Goal: Complete application form: Complete application form

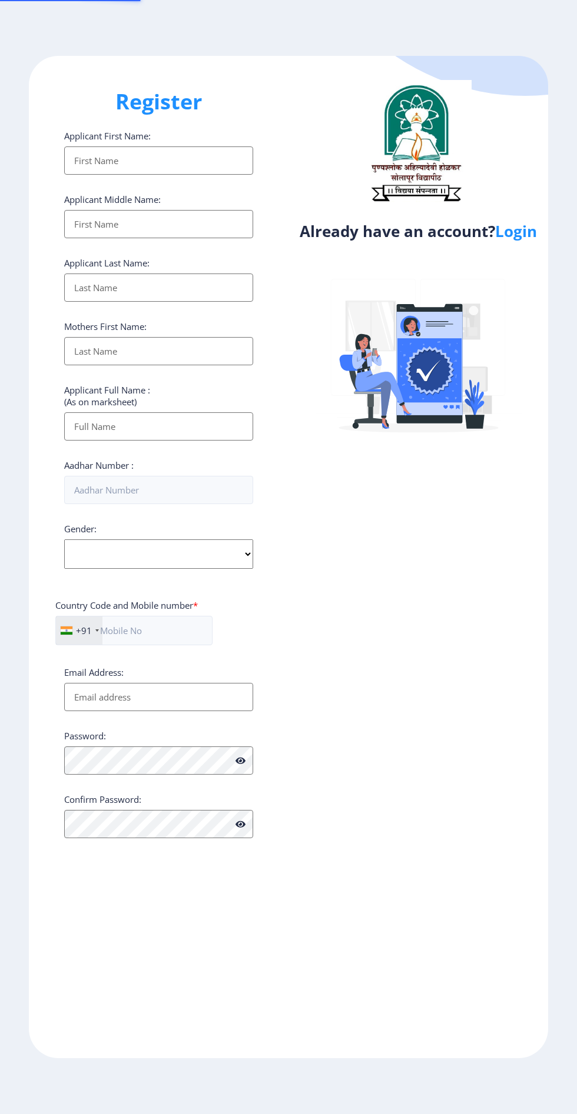
select select
click at [520, 230] on link "Login" at bounding box center [516, 231] width 42 height 21
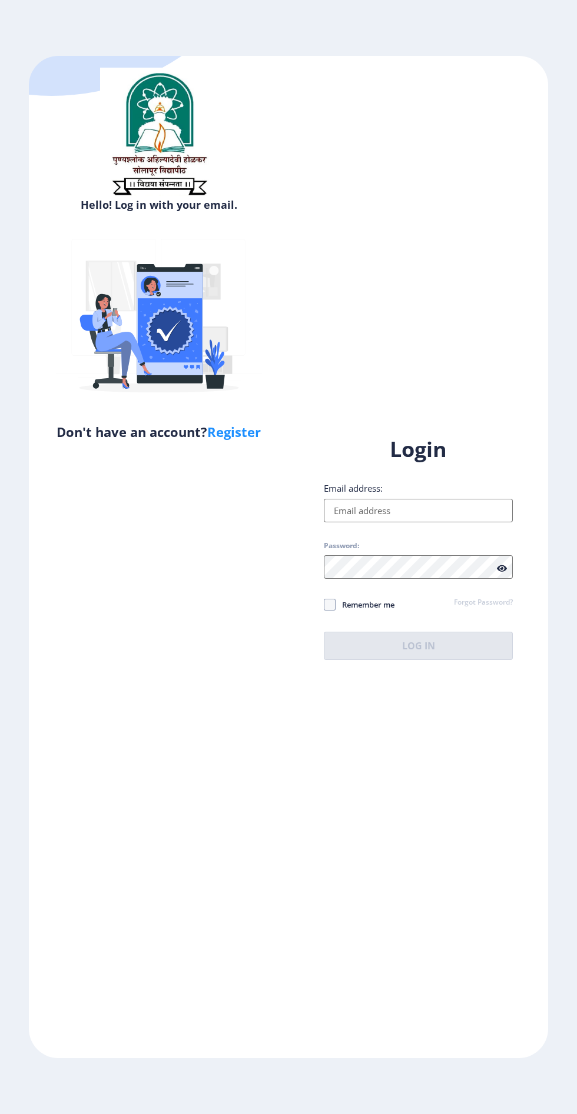
click at [429, 522] on input "Email address:" at bounding box center [418, 511] width 189 height 24
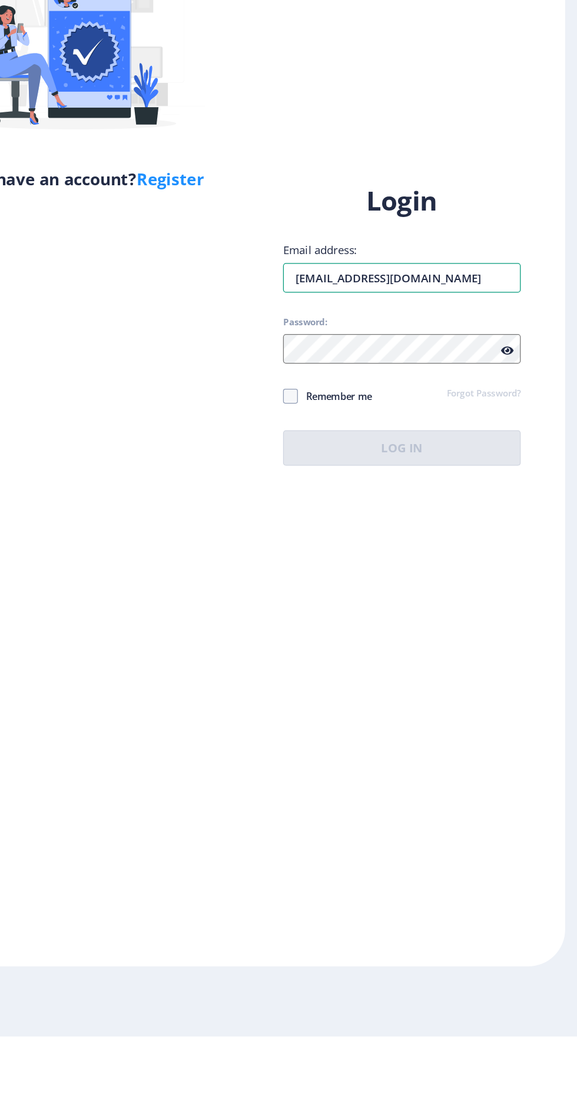
type input "[EMAIL_ADDRESS][DOMAIN_NAME]"
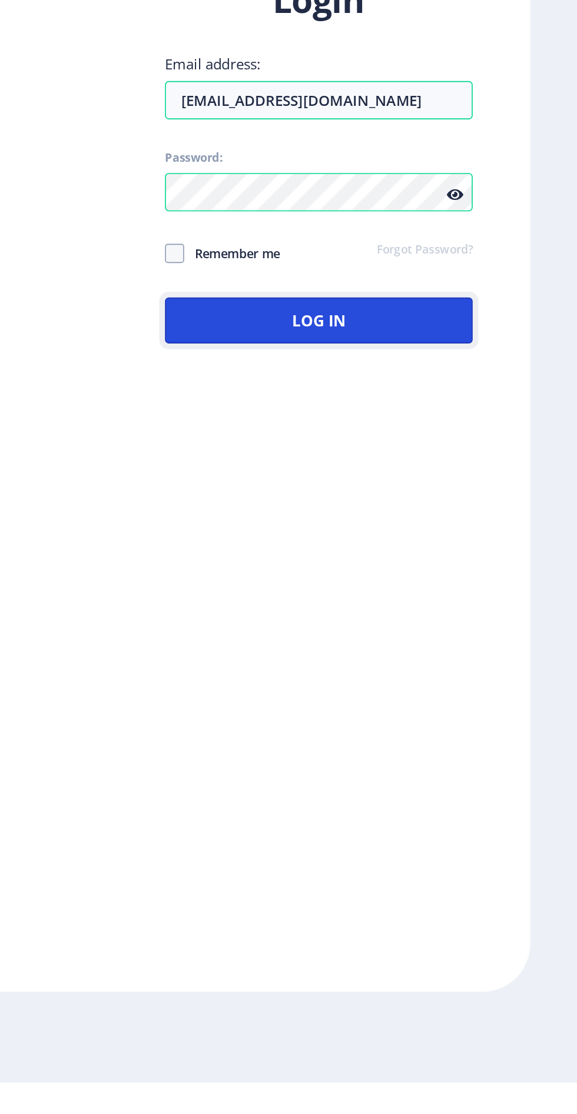
click at [356, 660] on button "Log In" at bounding box center [418, 646] width 189 height 28
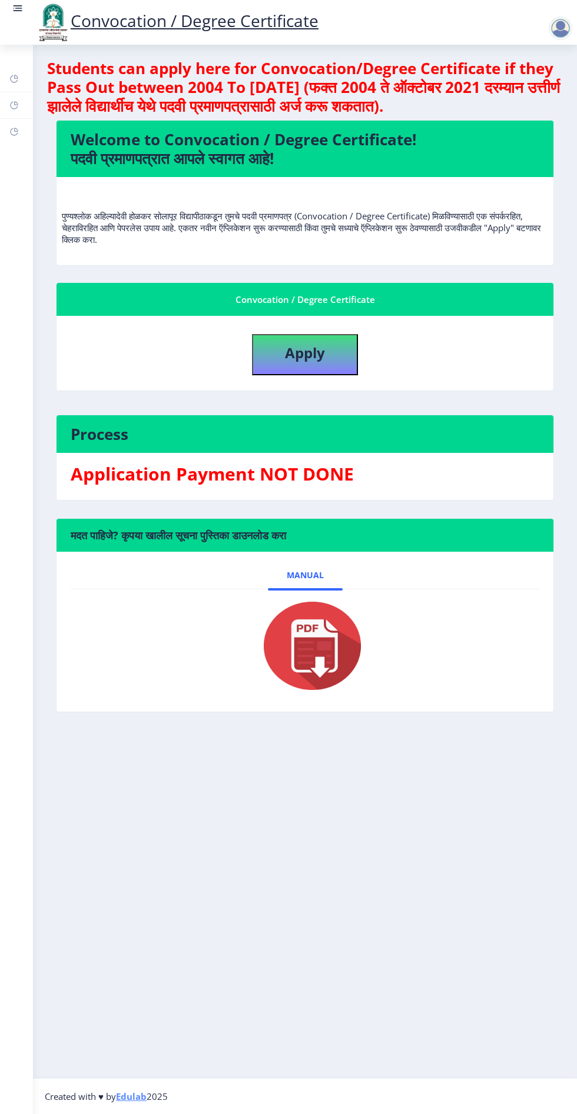
click at [325, 653] on img at bounding box center [305, 646] width 118 height 94
click at [312, 351] on b "Apply" at bounding box center [305, 352] width 40 height 19
select select
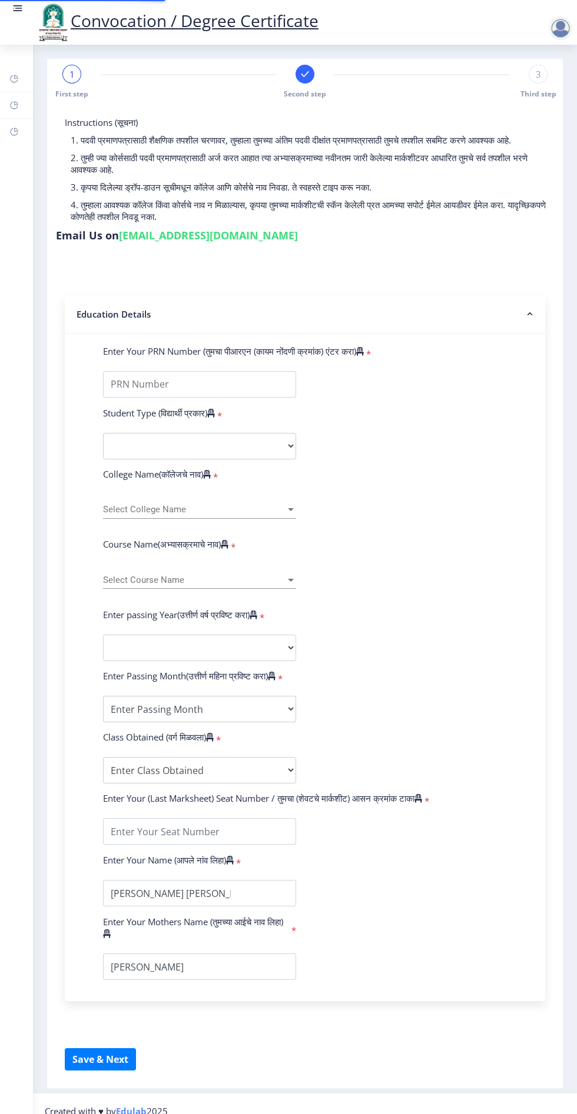
type input "2014032500270041"
select select "External"
select select "2016"
select select "October"
select select "SECOND CLASS"
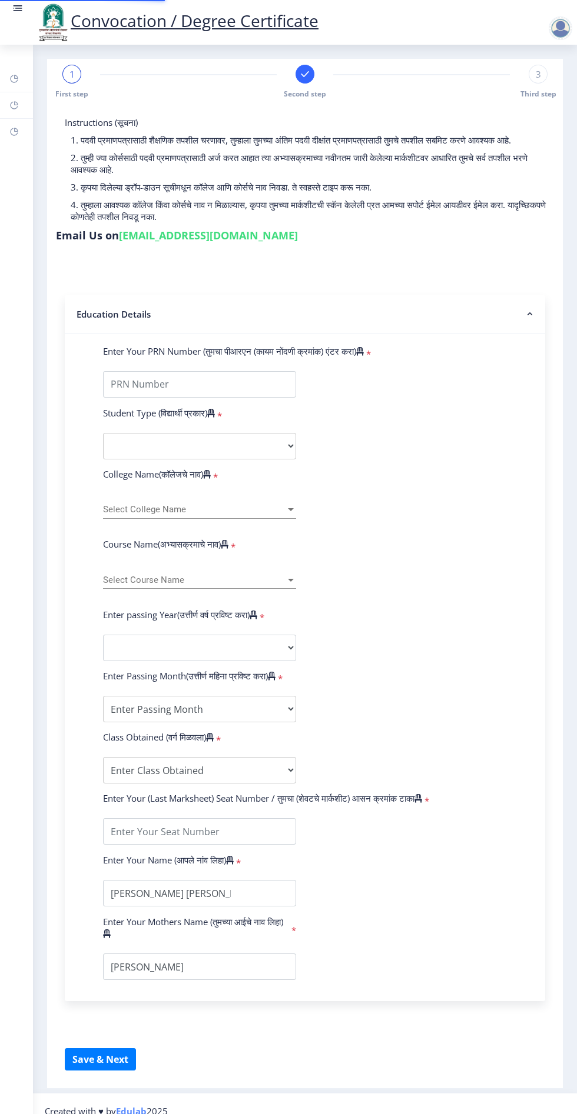
type input "205618"
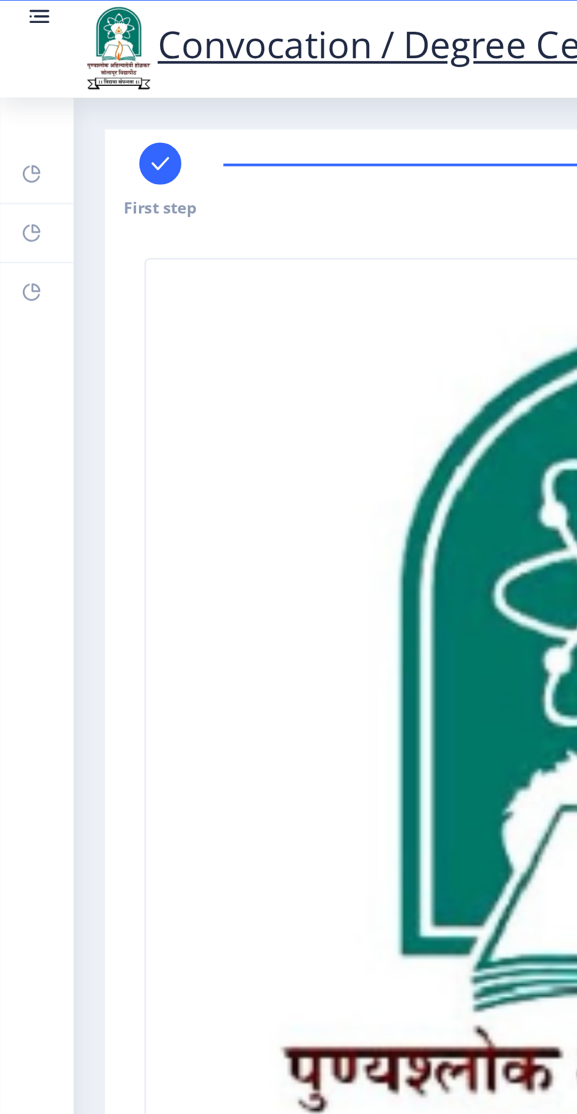
scroll to position [13, 0]
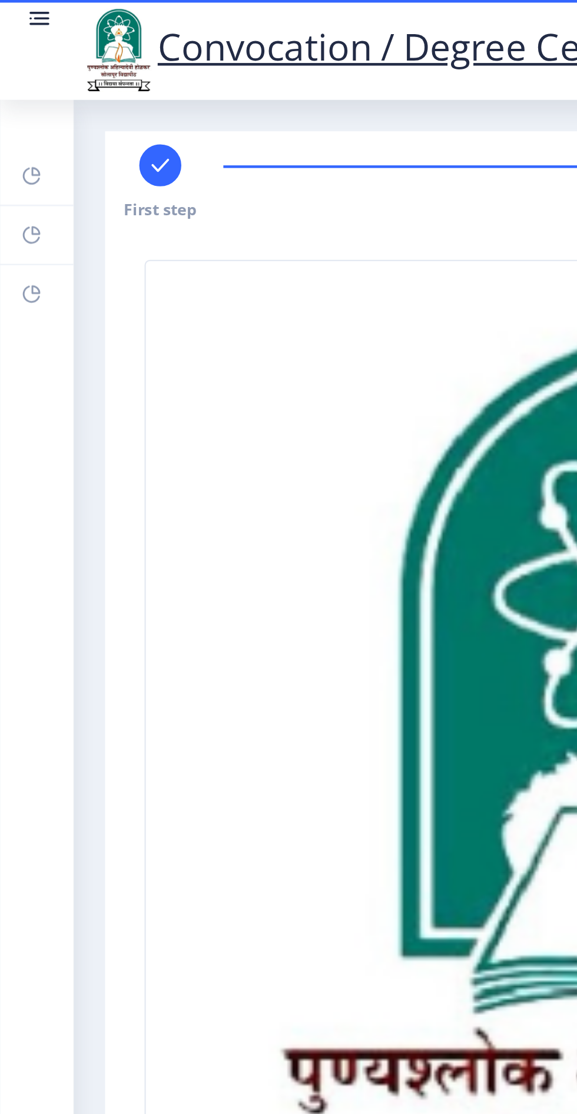
click at [16, 18] on link at bounding box center [18, 22] width 12 height 40
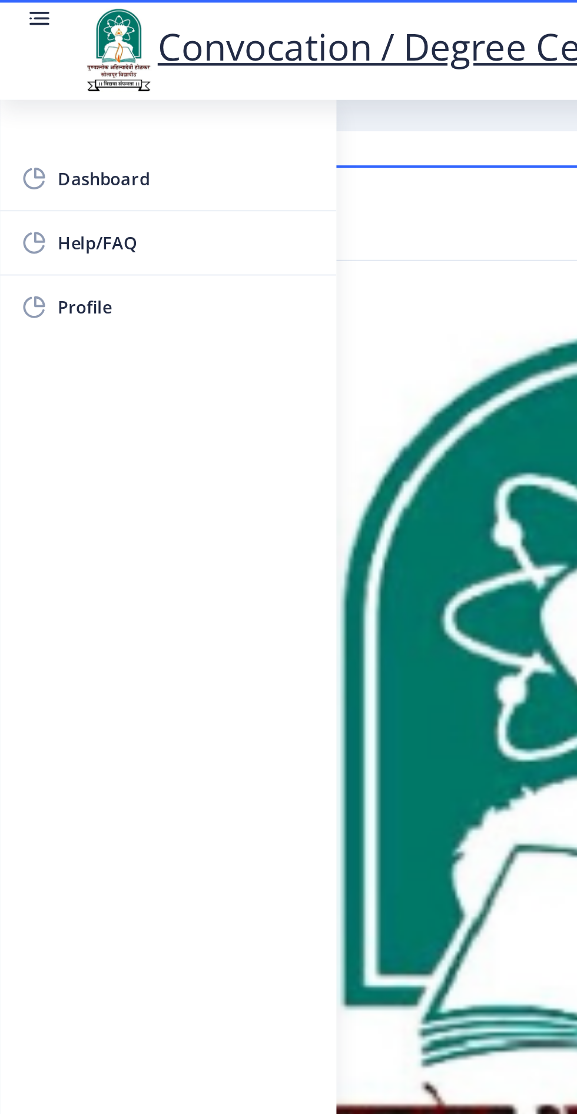
click at [18, 14] on rect at bounding box center [18, 8] width 12 height 12
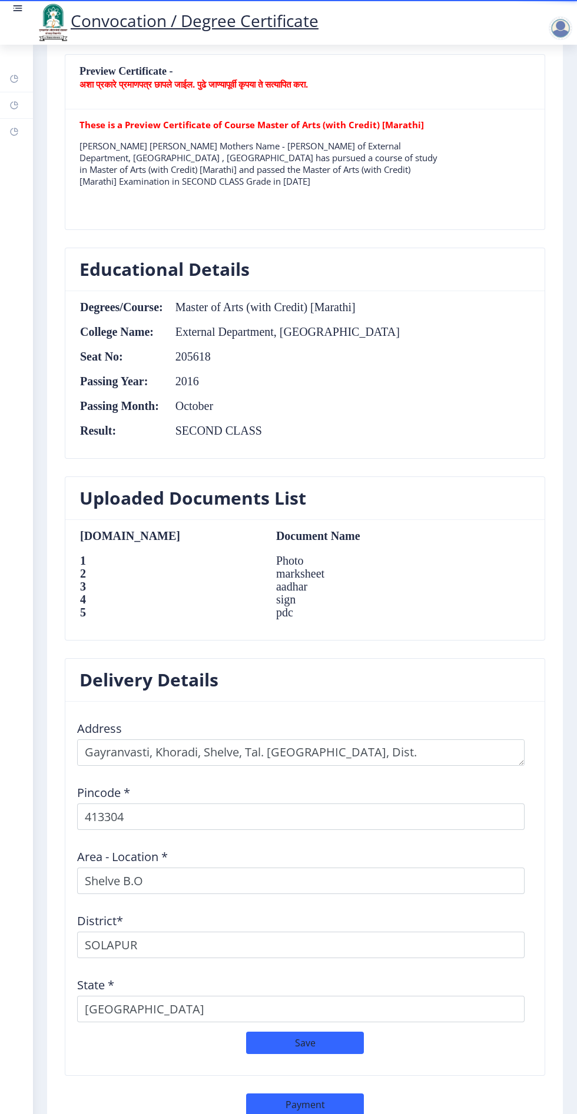
scroll to position [865, 0]
click at [305, 1093] on button "Payment" at bounding box center [305, 1104] width 118 height 22
select select "sealed"
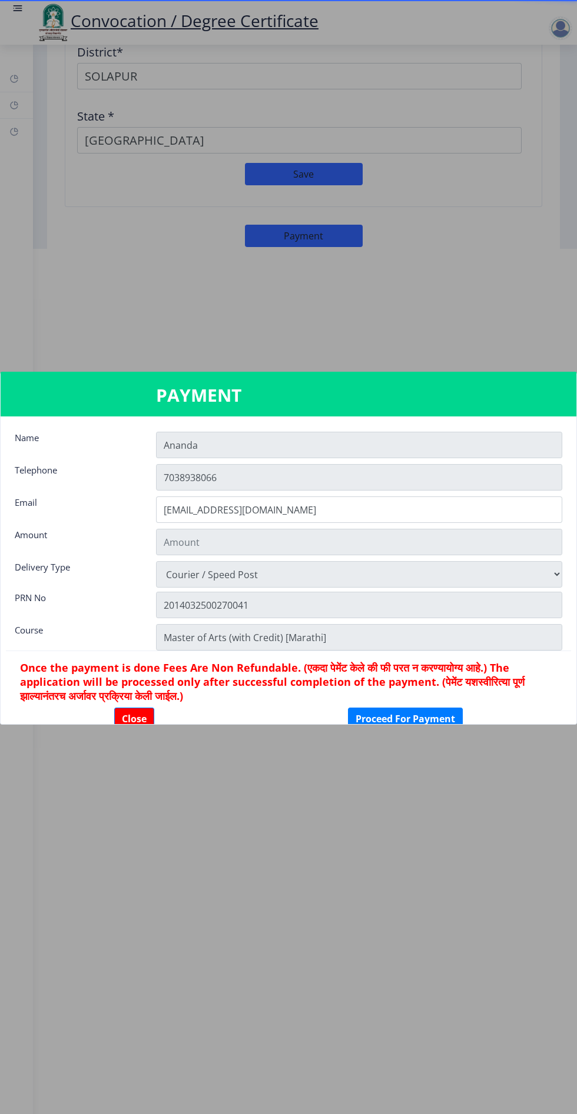
scroll to position [0, 0]
type input "1885"
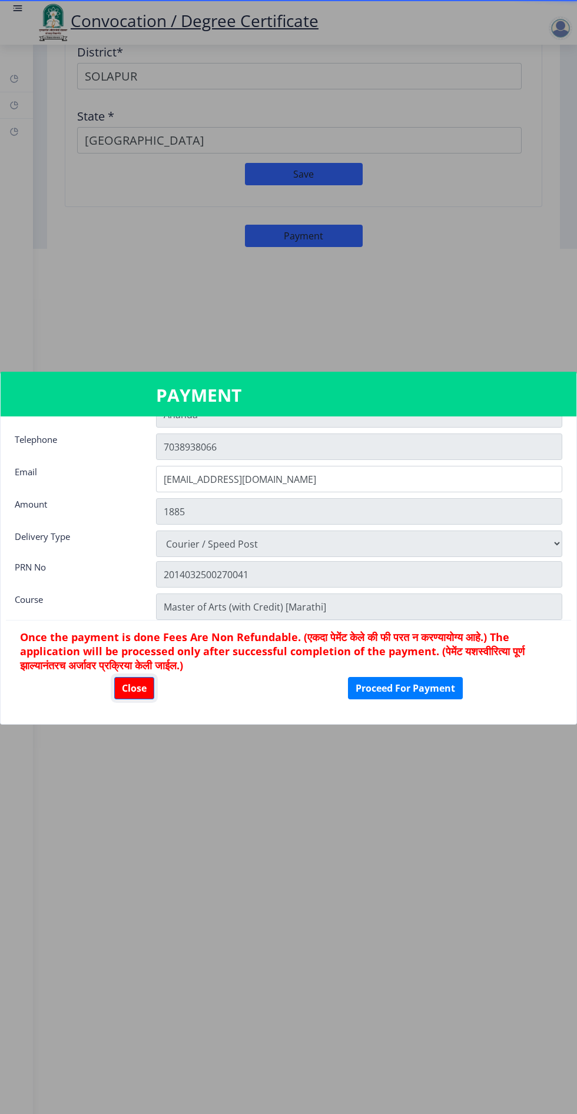
click at [137, 694] on button "Close" at bounding box center [134, 688] width 40 height 22
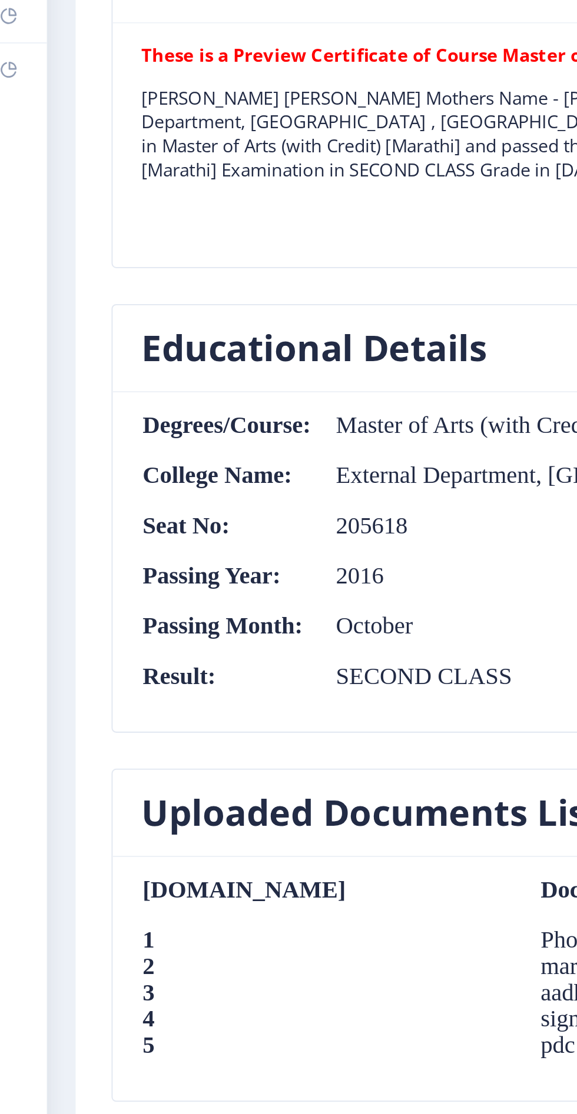
scroll to position [864, 0]
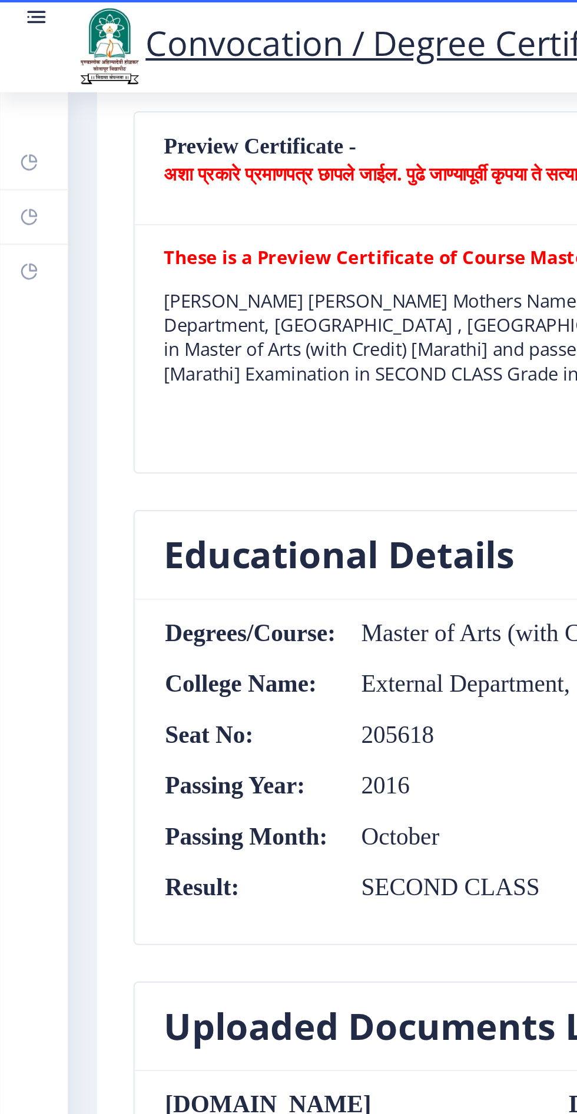
click at [9, 133] on link "Profile" at bounding box center [16, 132] width 33 height 26
select select
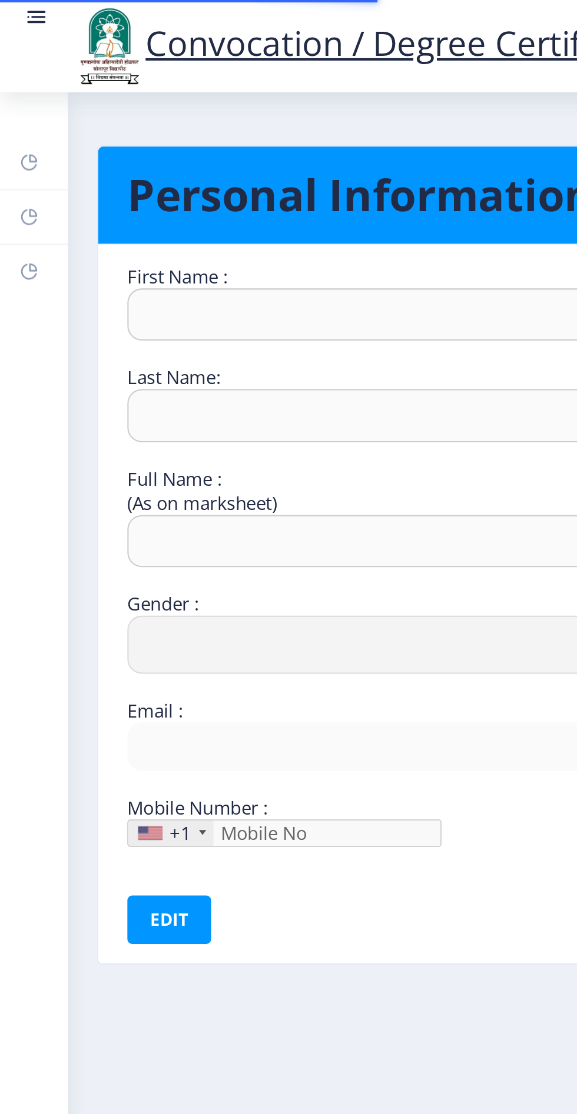
type input "Ananda"
type input "[PERSON_NAME]"
type input "[PERSON_NAME] [PERSON_NAME]"
select select "[DEMOGRAPHIC_DATA]"
type input "[EMAIL_ADDRESS][DOMAIN_NAME]"
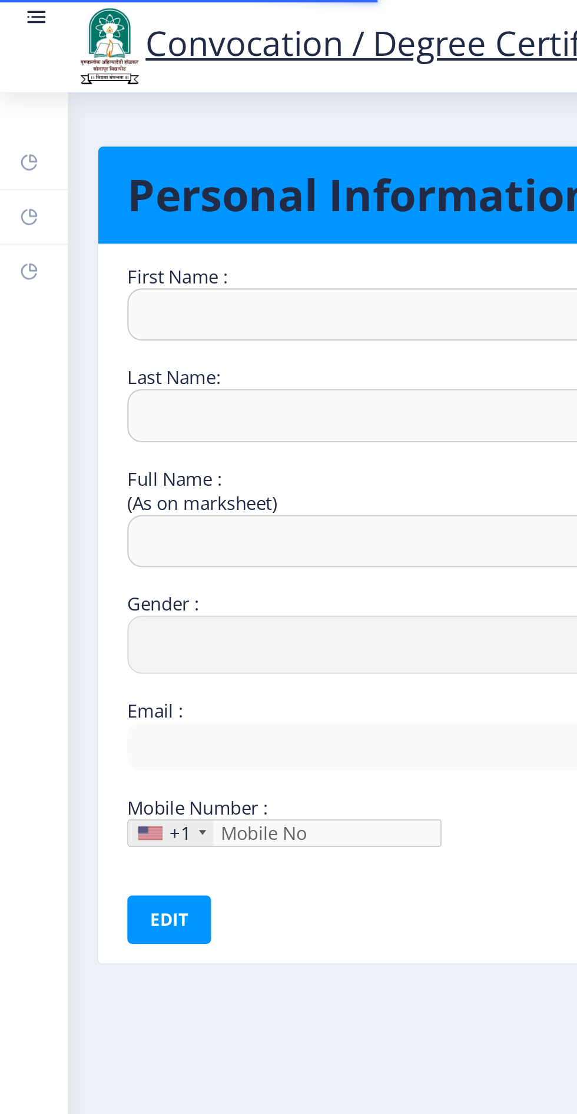
type input "7038938066"
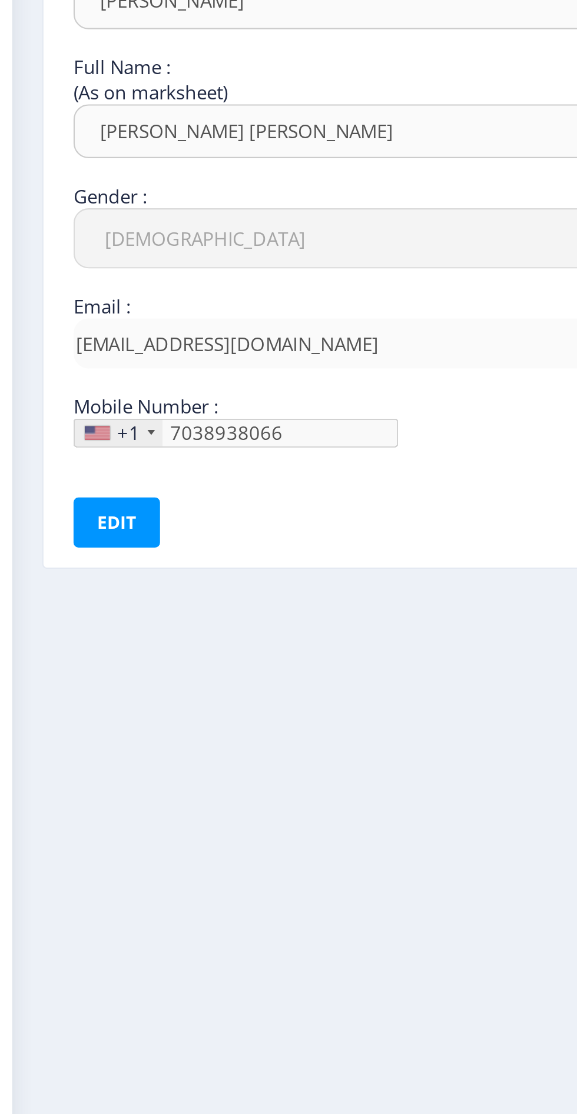
scroll to position [89, 0]
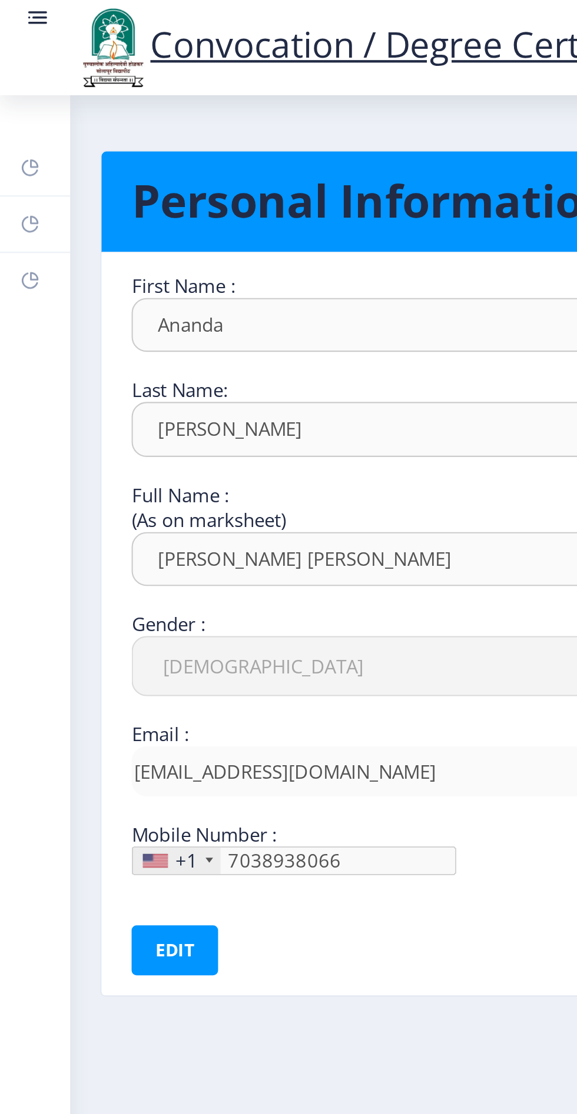
click at [20, 8] on rect at bounding box center [18, 8] width 12 height 12
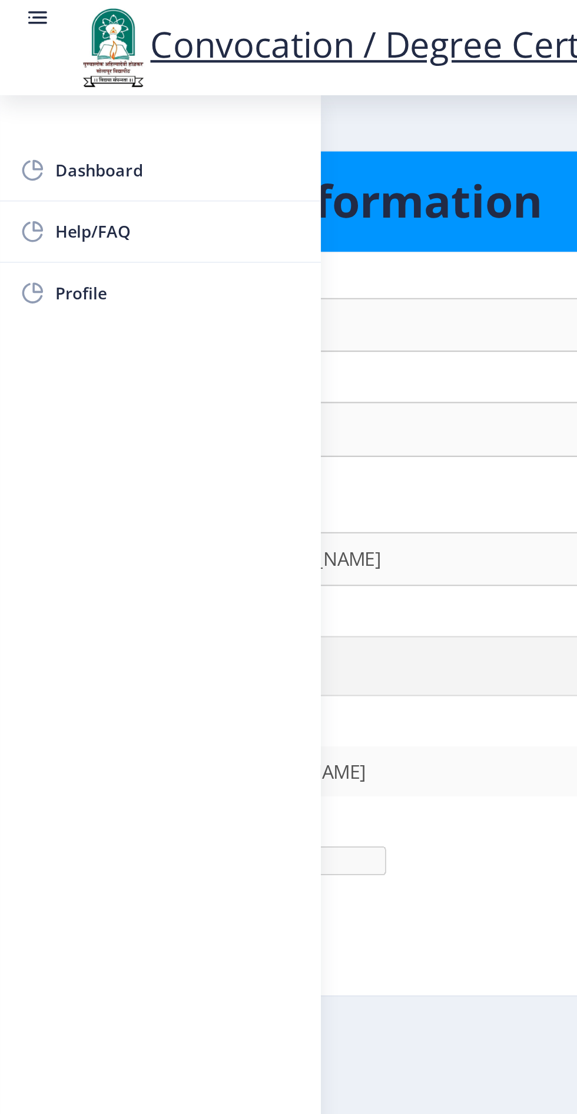
click at [31, 85] on span "Dashboard" at bounding box center [83, 80] width 115 height 14
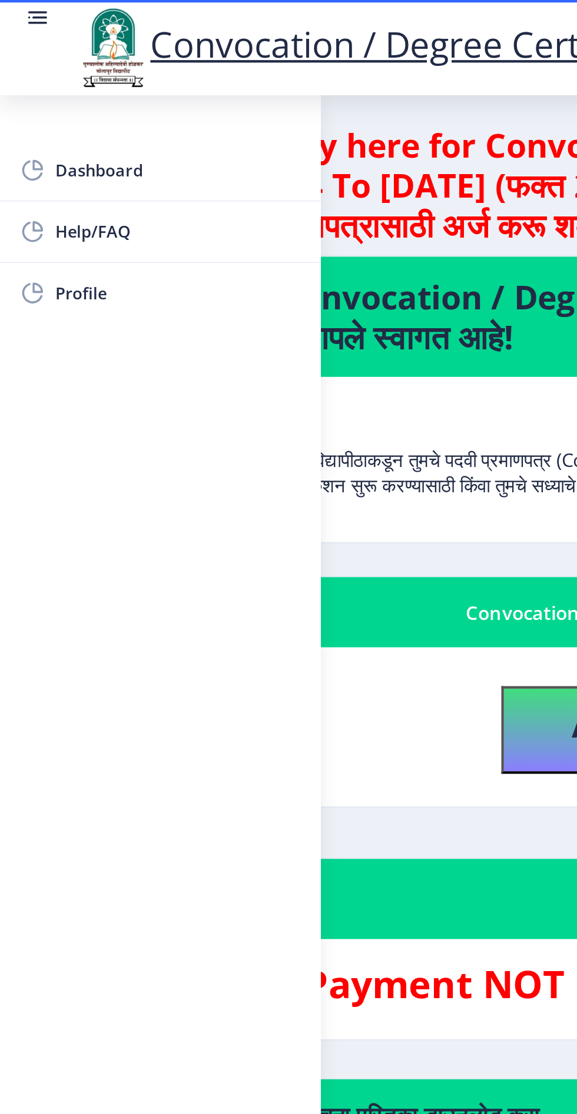
scroll to position [86, 0]
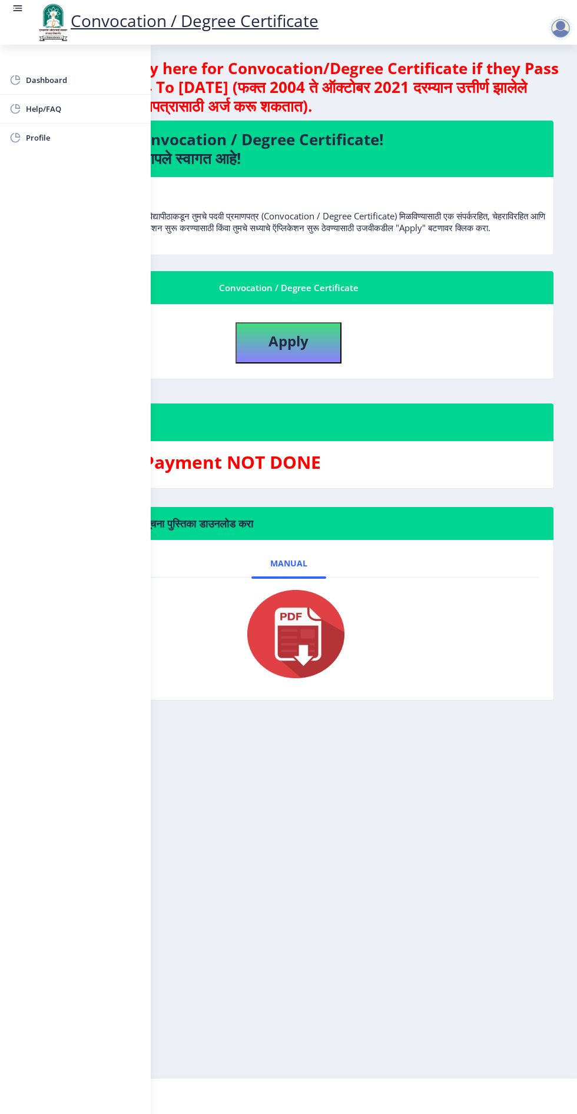
click at [539, 31] on nb-action at bounding box center [563, 28] width 52 height 14
click at [555, 34] on div at bounding box center [560, 28] width 24 height 24
click at [560, 51] on link "Change Password" at bounding box center [529, 63] width 94 height 28
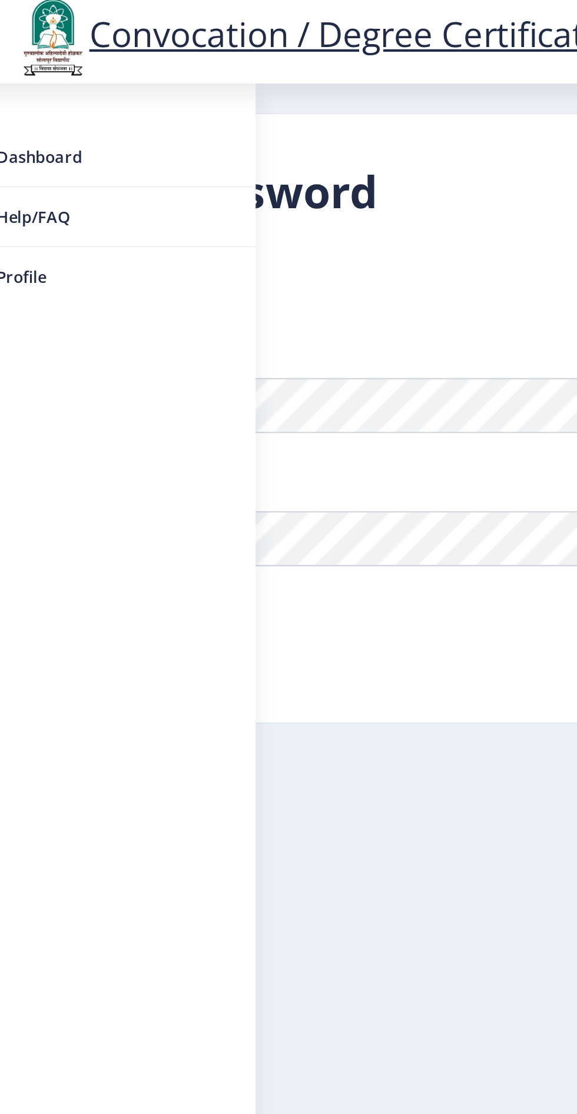
scroll to position [86, 0]
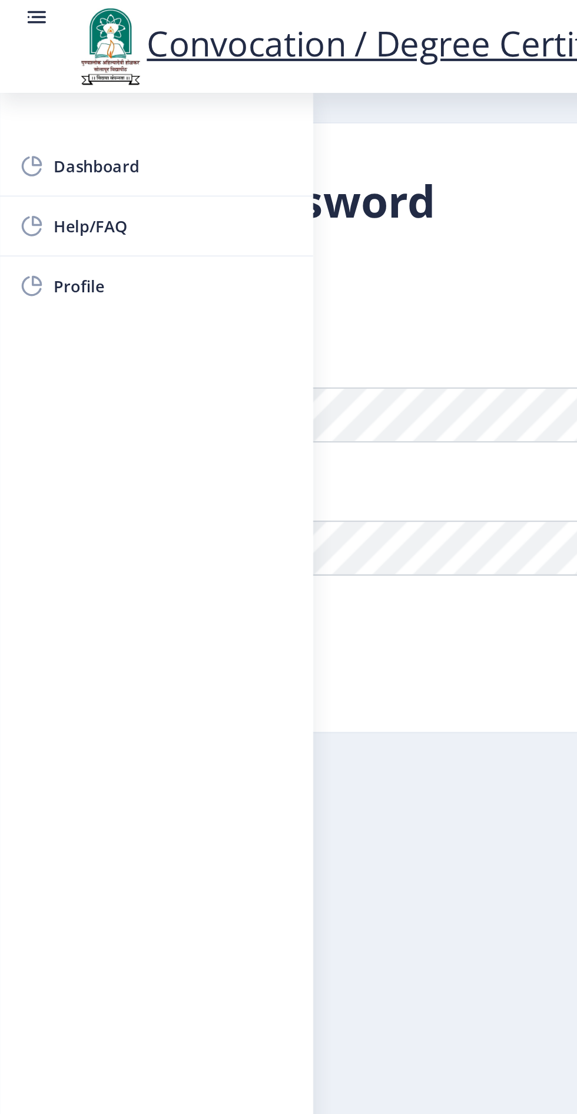
click at [18, 9] on rect at bounding box center [18, 8] width 12 height 12
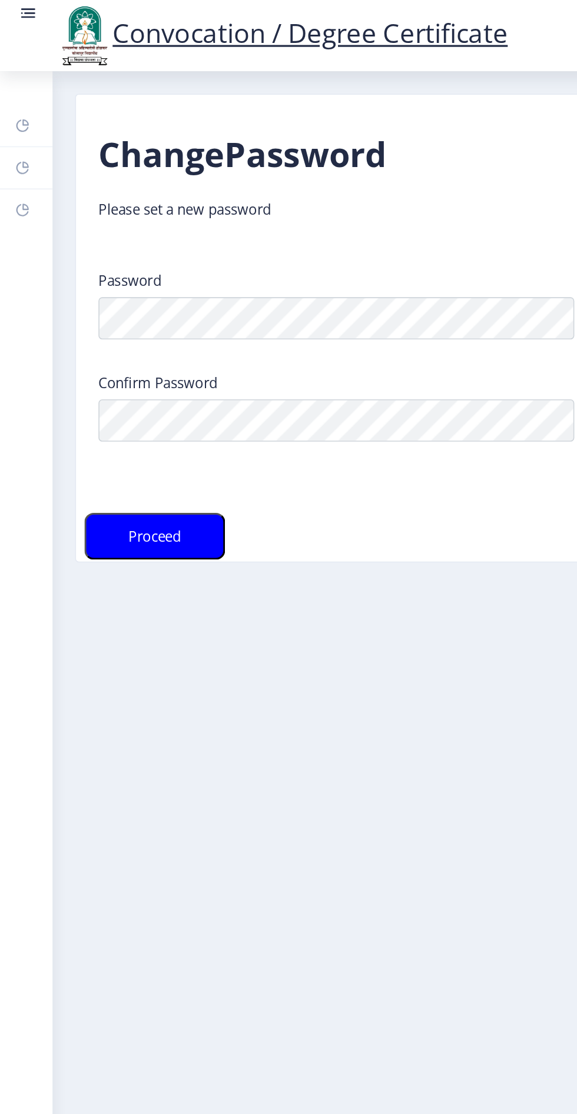
click at [23, 16] on link at bounding box center [18, 22] width 12 height 40
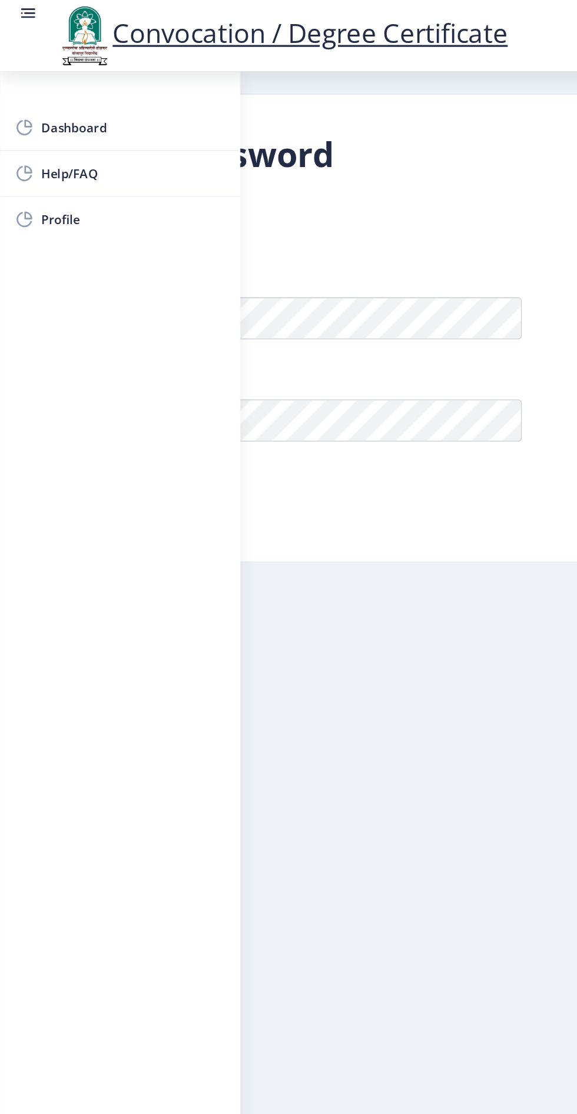
click at [38, 84] on span "Dashboard" at bounding box center [83, 80] width 115 height 14
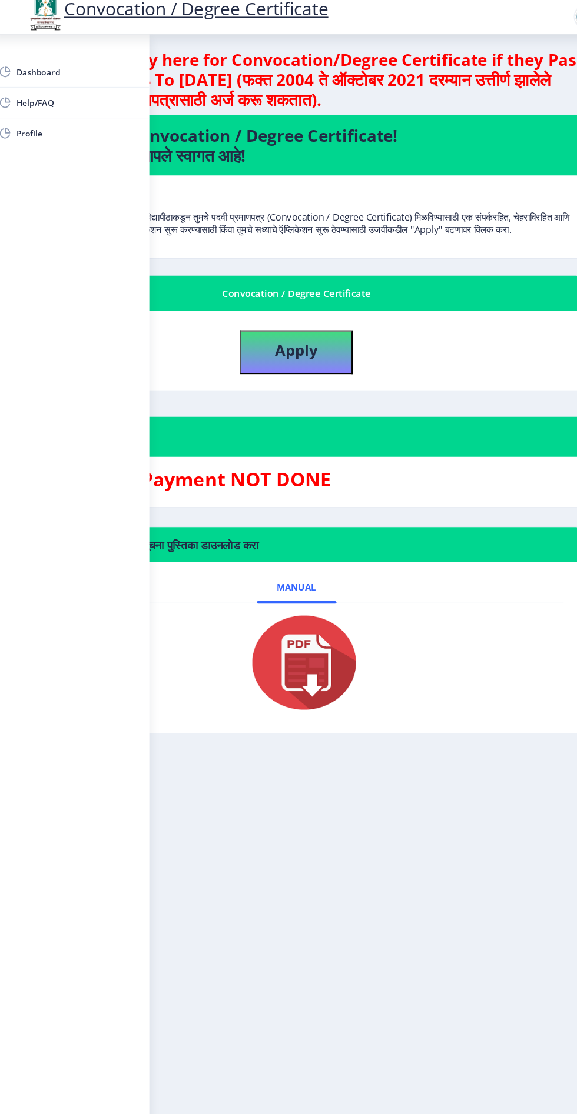
scroll to position [86, 0]
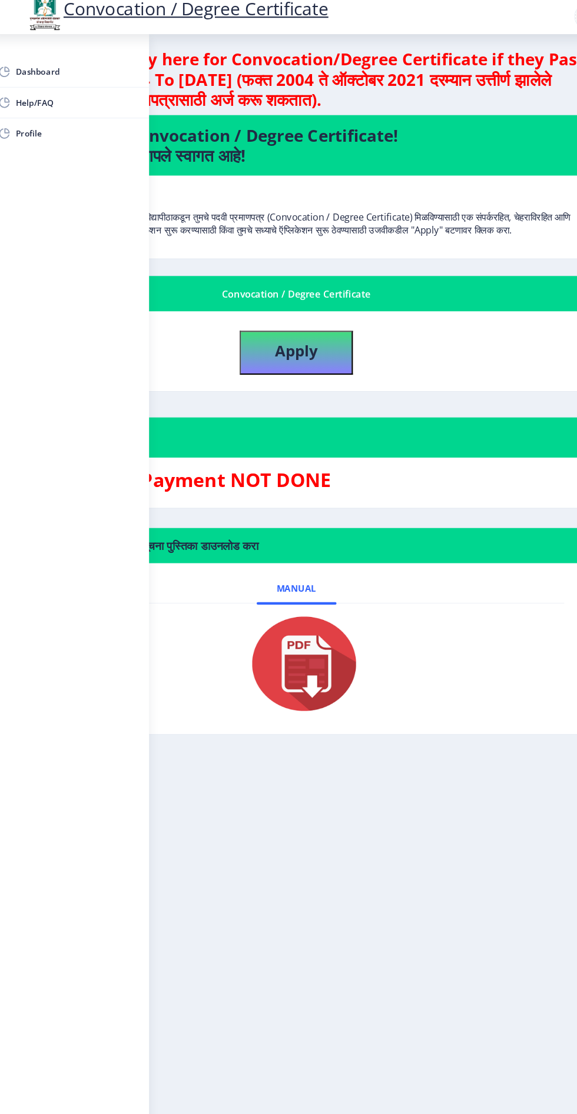
click at [45, 136] on span "Profile" at bounding box center [83, 138] width 115 height 14
select select
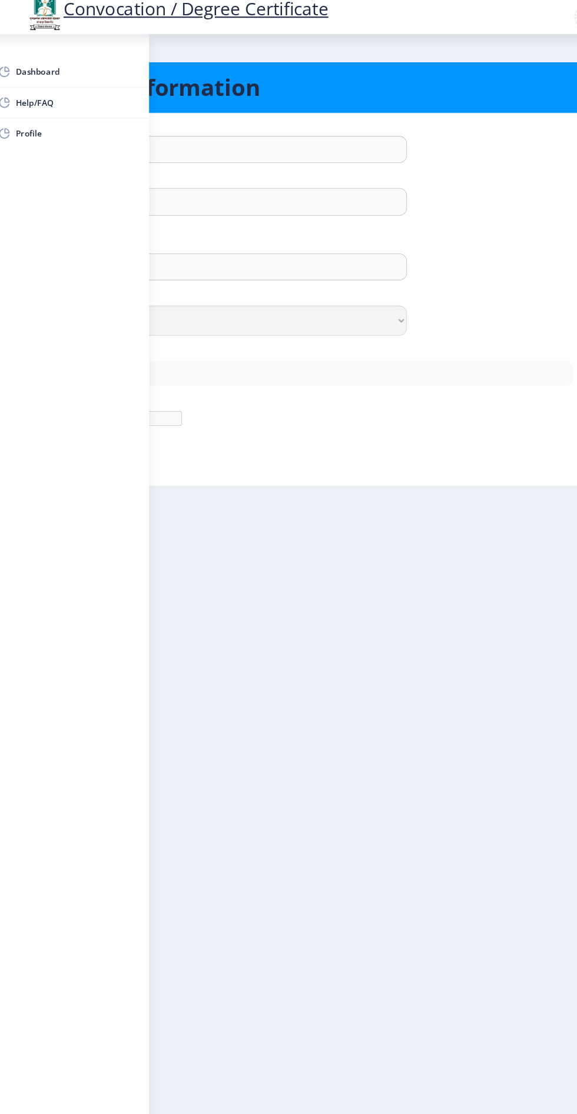
type input "Ananda"
type input "[PERSON_NAME]"
type input "[PERSON_NAME] [PERSON_NAME]"
select select "[DEMOGRAPHIC_DATA]"
type input "[EMAIL_ADDRESS][DOMAIN_NAME]"
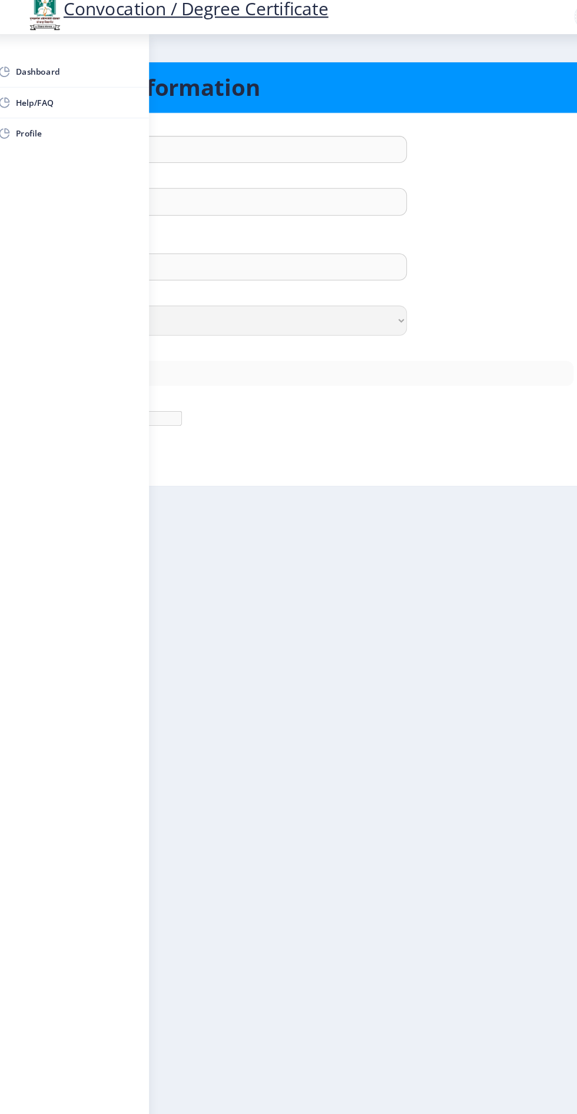
type input "7038938066"
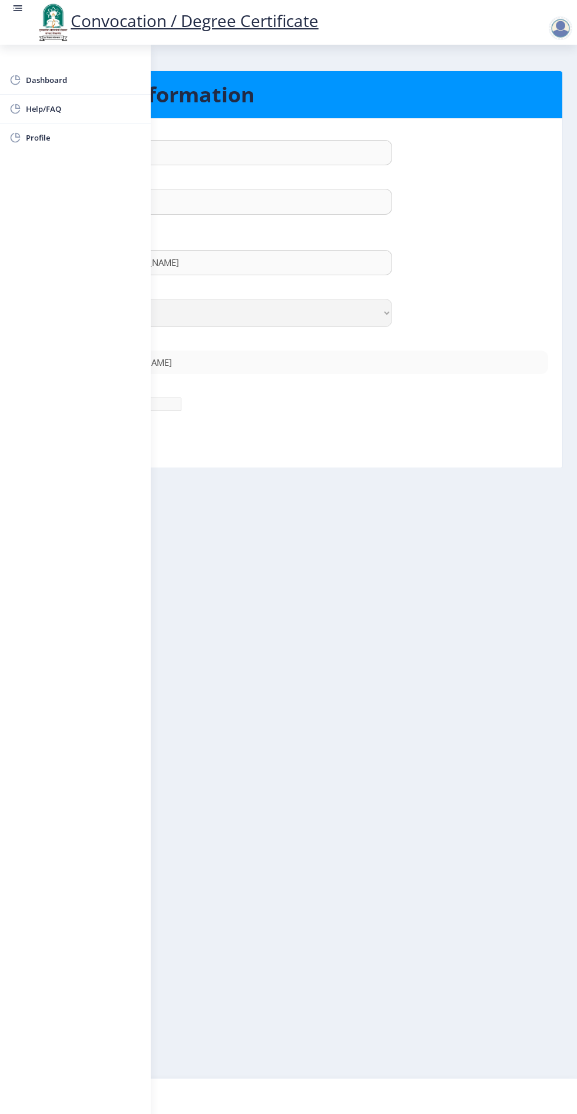
click at [540, 34] on nb-action at bounding box center [563, 28] width 52 height 14
click at [43, 21] on img at bounding box center [52, 22] width 35 height 40
click at [38, 32] on img at bounding box center [52, 22] width 35 height 40
click at [42, 86] on span "Dashboard" at bounding box center [83, 80] width 115 height 14
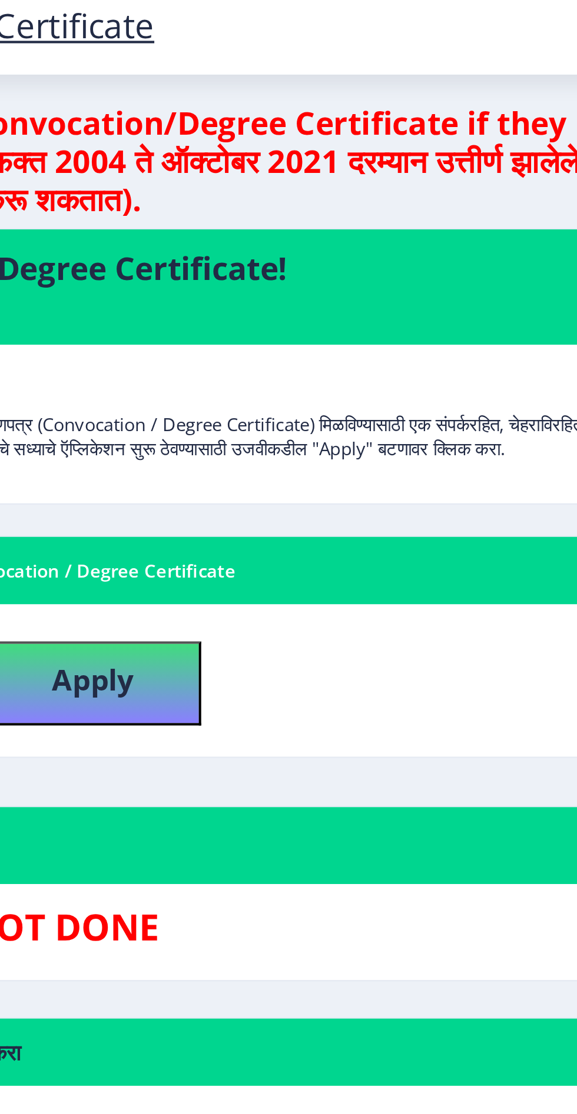
scroll to position [86, 0]
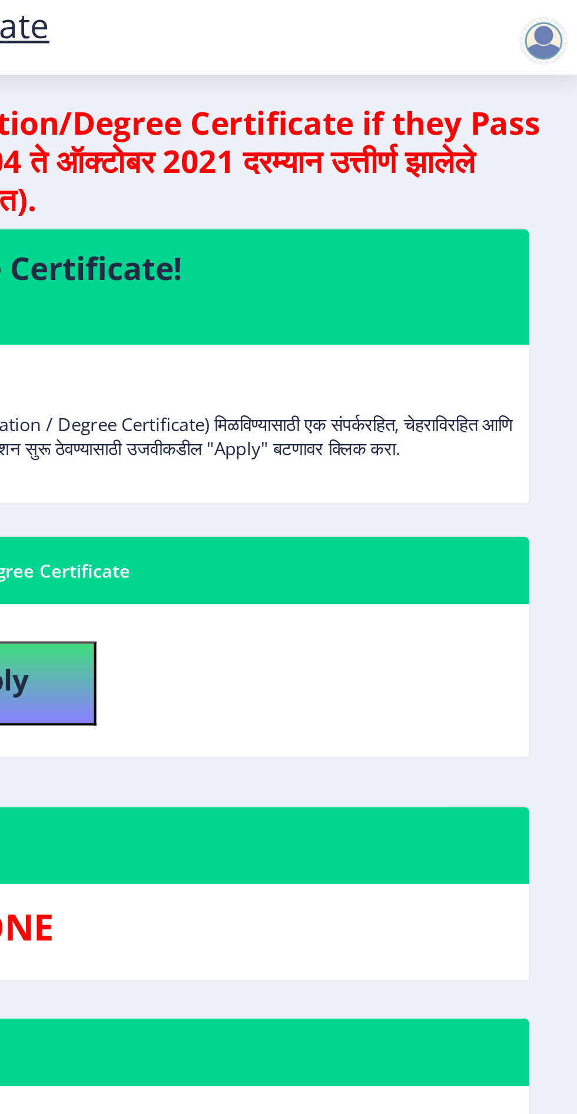
click at [548, 38] on div at bounding box center [562, 28] width 28 height 24
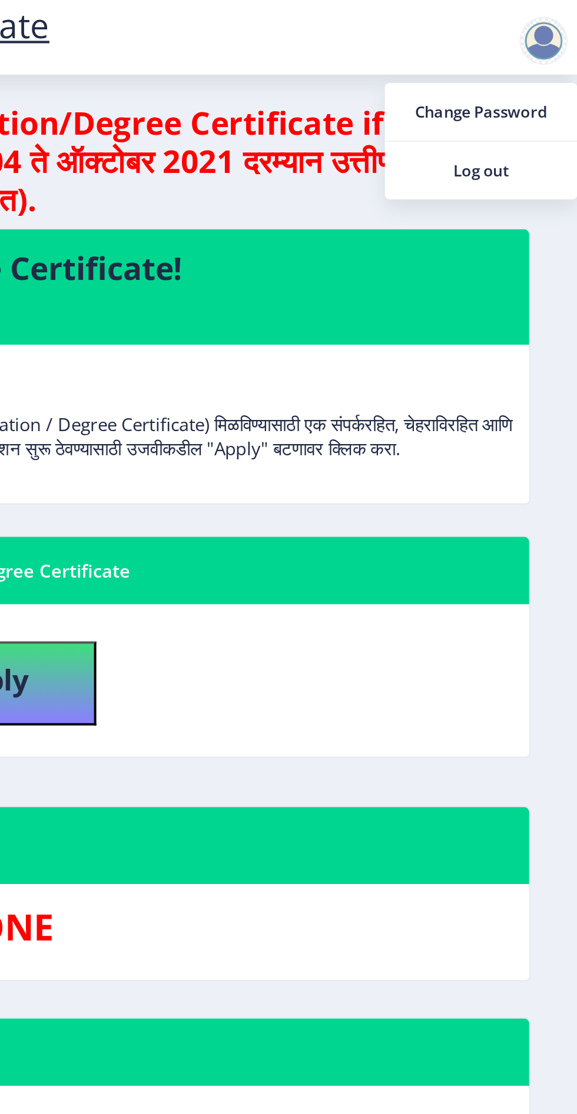
click at [533, 96] on span "Log out" at bounding box center [529, 92] width 75 height 14
